Goal: Transaction & Acquisition: Download file/media

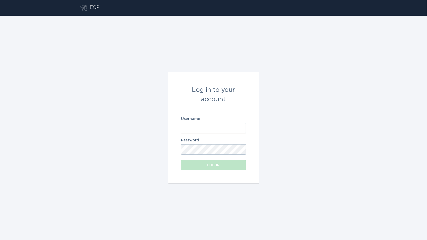
type input "[EMAIL_ADDRESS][DOMAIN_NAME]"
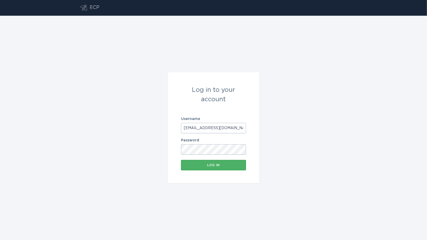
click at [211, 165] on div "Log in" at bounding box center [214, 164] width 60 height 3
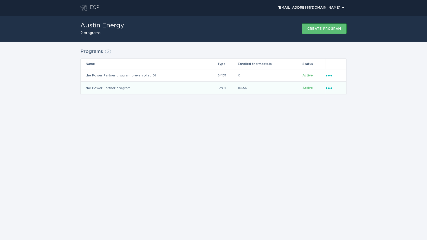
click at [141, 89] on td "the Power Partner program" at bounding box center [149, 87] width 137 height 12
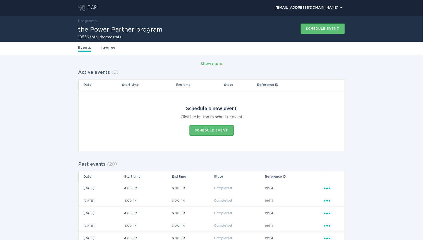
click at [107, 47] on link "Groups" at bounding box center [109, 48] width 14 height 6
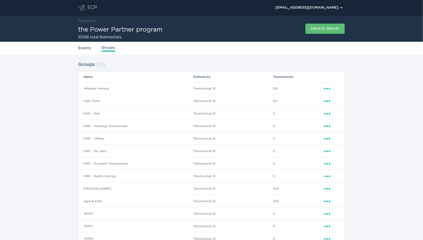
click at [326, 88] on icon "Ellipsis" at bounding box center [327, 87] width 7 height 4
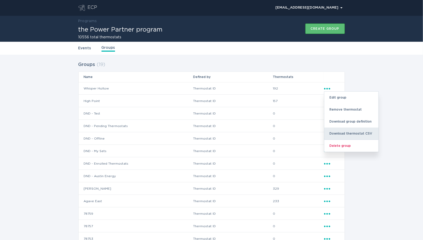
click at [337, 132] on div "Download thermostat CSV" at bounding box center [351, 133] width 54 height 12
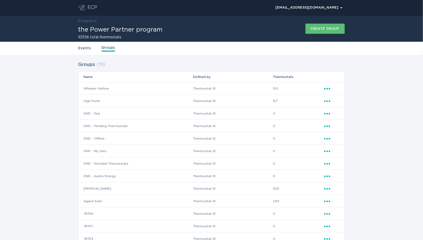
click at [325, 101] on icon "Popover menu" at bounding box center [327, 101] width 6 height 2
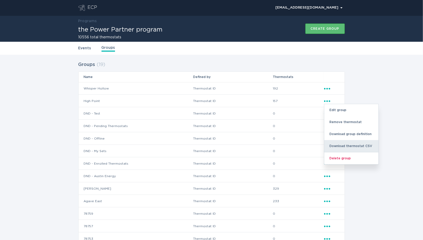
click at [339, 142] on div "Download thermostat CSV" at bounding box center [351, 146] width 54 height 12
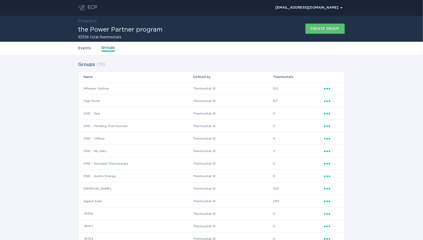
click at [326, 186] on icon "Ellipsis" at bounding box center [327, 187] width 7 height 4
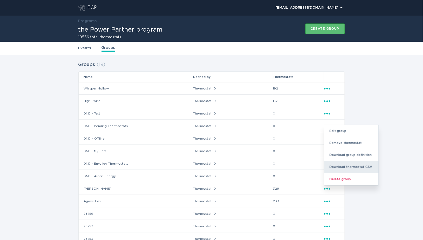
click at [343, 168] on div "Download thermostat CSV" at bounding box center [351, 167] width 54 height 12
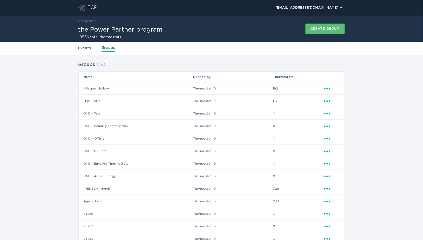
click at [327, 200] on icon "Popover menu" at bounding box center [327, 201] width 6 height 2
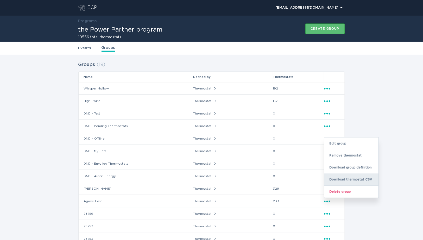
click at [340, 179] on div "Download thermostat CSV" at bounding box center [351, 179] width 54 height 12
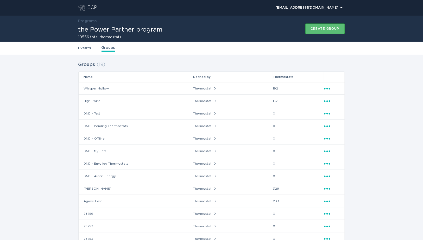
click at [327, 98] on icon "Ellipsis" at bounding box center [327, 100] width 7 height 4
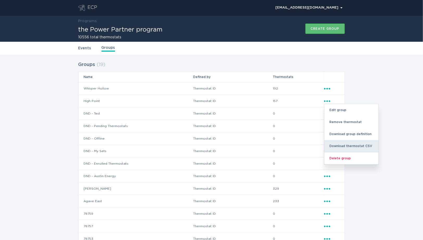
click at [331, 142] on div "Download thermostat CSV" at bounding box center [351, 146] width 54 height 12
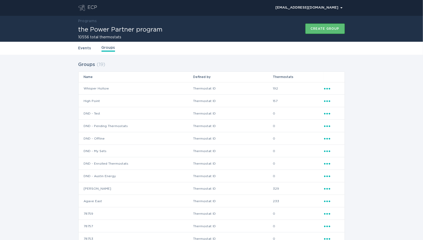
click at [53, 109] on div "Groups ( 19 ) Name Defined by Thermostats Whisper Hollow Thermostat ID 192 Elli…" at bounding box center [211, 196] width 423 height 283
click at [327, 100] on icon "Ellipsis" at bounding box center [327, 100] width 7 height 4
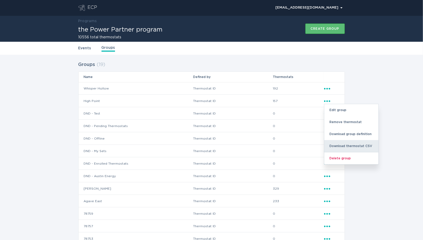
click at [335, 143] on div "Download thermostat CSV" at bounding box center [351, 146] width 54 height 12
